Goal: Task Accomplishment & Management: Use online tool/utility

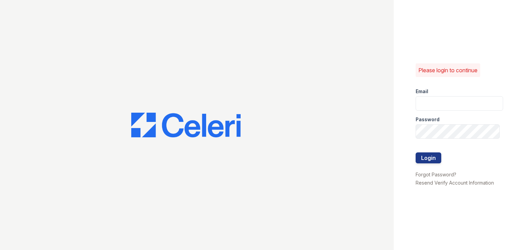
click at [414, 103] on div "Please login to continue Email Password Login Forgot Password? Resend Verify Ac…" at bounding box center [459, 125] width 131 height 250
click at [424, 104] on input "email" at bounding box center [460, 103] width 88 height 14
click at [336, 92] on div at bounding box center [197, 125] width 394 height 250
